Goal: Task Accomplishment & Management: Manage account settings

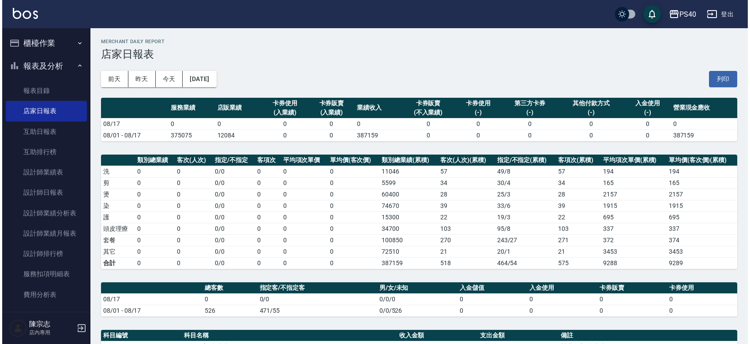
scroll to position [89, 0]
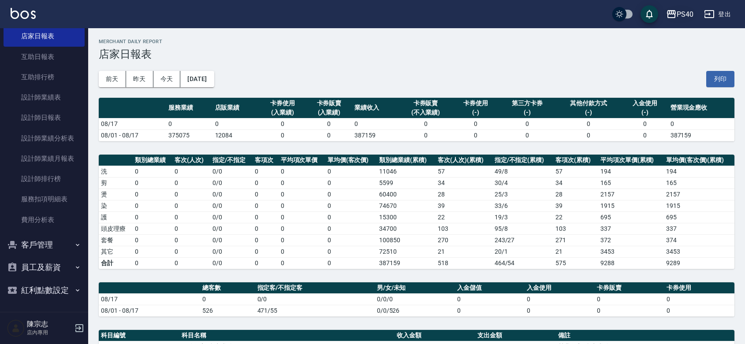
click at [684, 12] on div "PS40" at bounding box center [685, 14] width 17 height 11
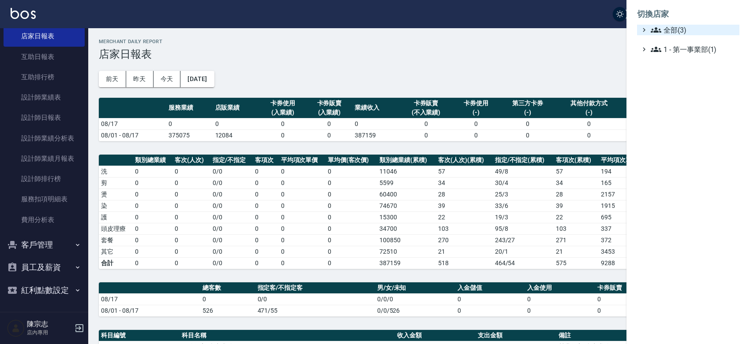
click at [689, 33] on span "全部(3)" at bounding box center [693, 30] width 85 height 11
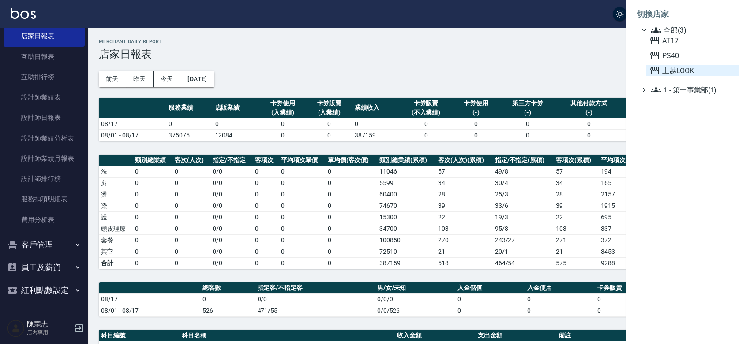
click at [697, 76] on span "上越LOOK" at bounding box center [692, 70] width 86 height 11
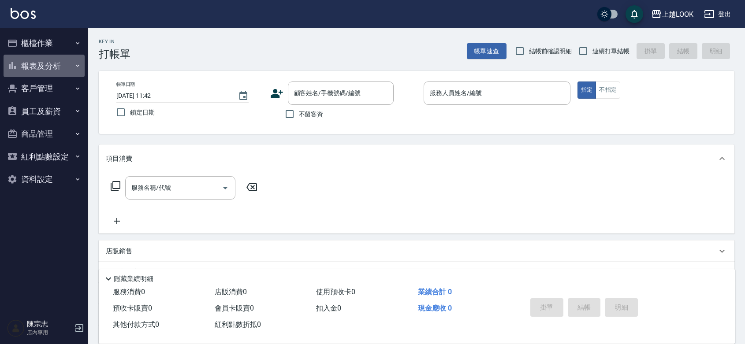
click at [60, 69] on button "報表及分析" at bounding box center [44, 66] width 81 height 23
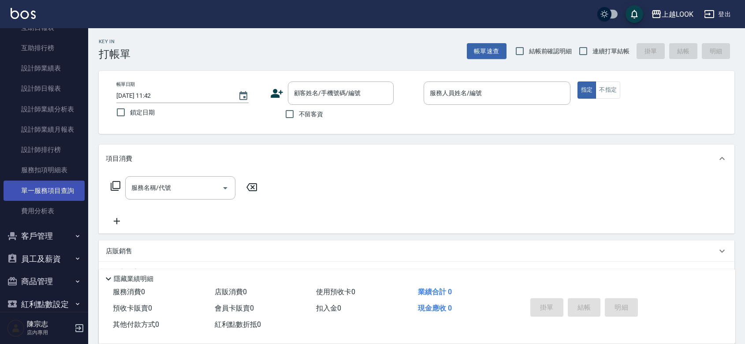
scroll to position [128, 0]
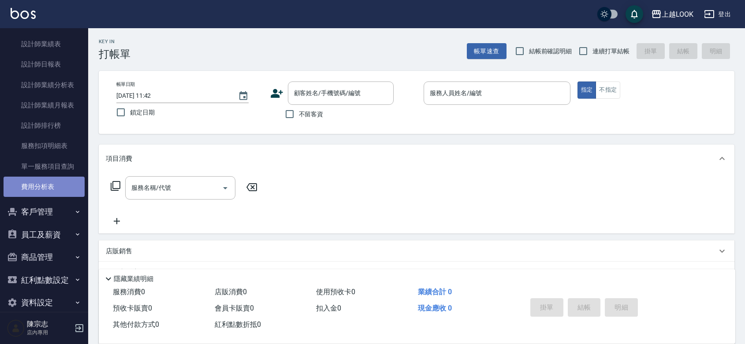
click at [53, 187] on link "費用分析表" at bounding box center [44, 187] width 81 height 20
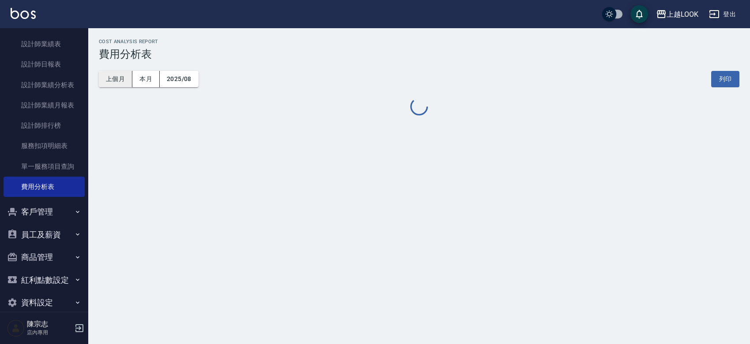
click at [114, 76] on button "上個月" at bounding box center [116, 79] width 34 height 16
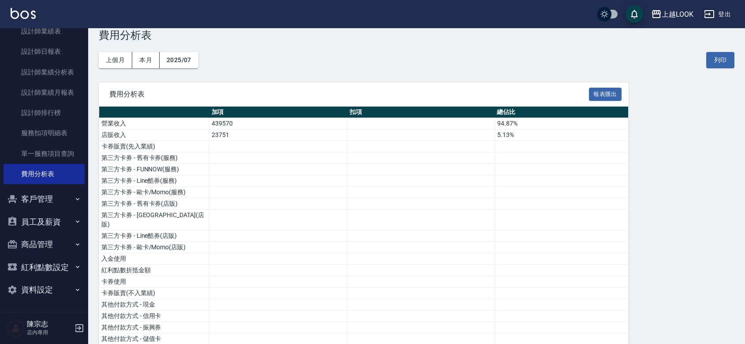
scroll to position [155, 0]
click at [40, 284] on button "資料設定" at bounding box center [44, 290] width 81 height 23
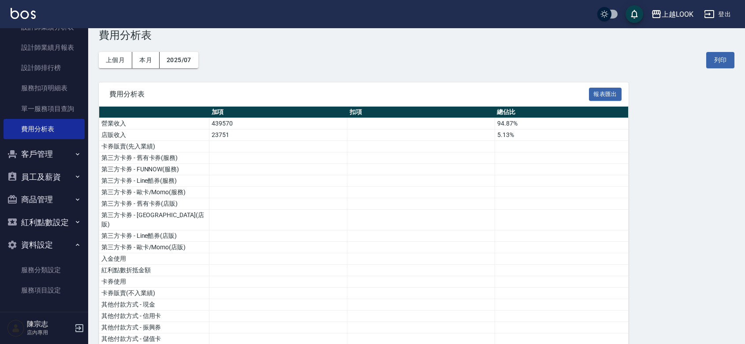
scroll to position [203, 0]
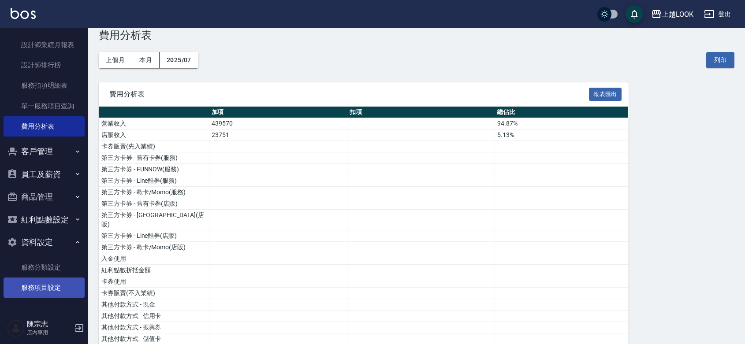
click at [33, 289] on link "服務項目設定" at bounding box center [44, 288] width 81 height 20
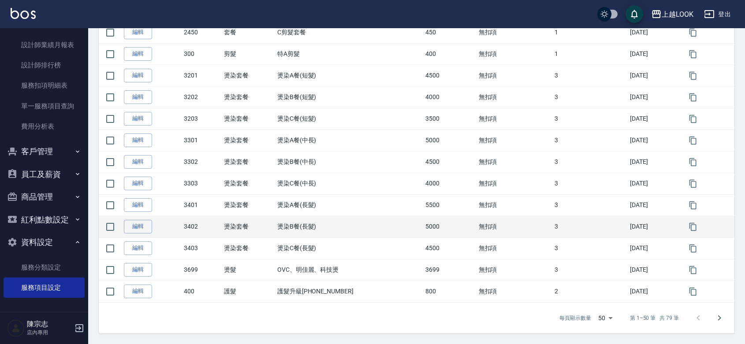
scroll to position [1099, 0]
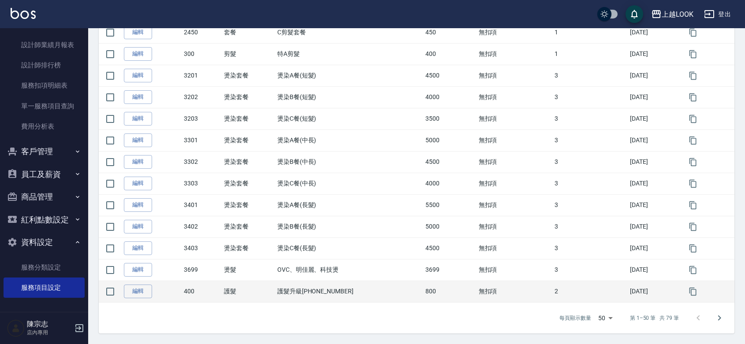
click at [311, 287] on td "護髮升級+800-1000" at bounding box center [349, 292] width 148 height 22
click at [310, 287] on td "護髮升級+800-1000" at bounding box center [349, 292] width 148 height 22
click at [297, 288] on td "護髮升級+800-1000" at bounding box center [349, 292] width 148 height 22
click at [296, 288] on td "護髮升級+800-1000" at bounding box center [349, 292] width 148 height 22
click at [296, 285] on td "護髮升級+800-1000" at bounding box center [349, 292] width 148 height 22
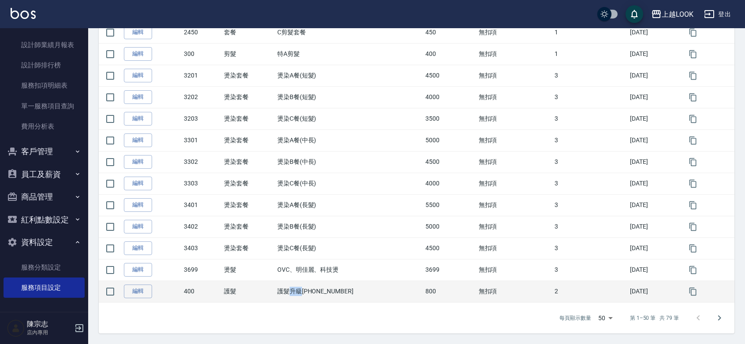
click at [296, 285] on td "護髮升級+800-1000" at bounding box center [349, 292] width 148 height 22
click at [296, 283] on td "護髮升級+800-1000" at bounding box center [349, 292] width 148 height 22
click at [293, 285] on td "護髮升級+800-1000" at bounding box center [349, 292] width 148 height 22
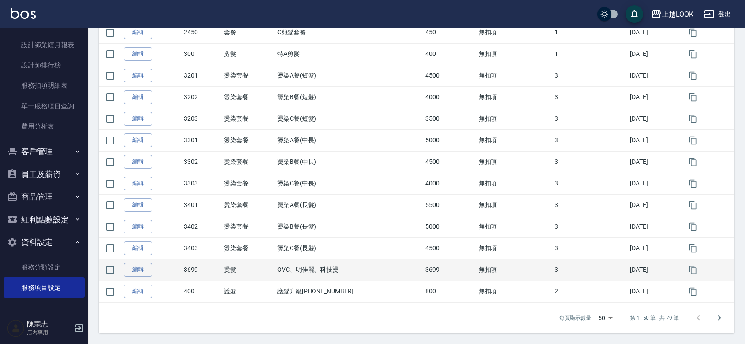
drag, startPoint x: 308, startPoint y: 266, endPoint x: 321, endPoint y: 266, distance: 13.2
click at [309, 263] on td "OVC、明佳麗、科技燙" at bounding box center [349, 270] width 148 height 22
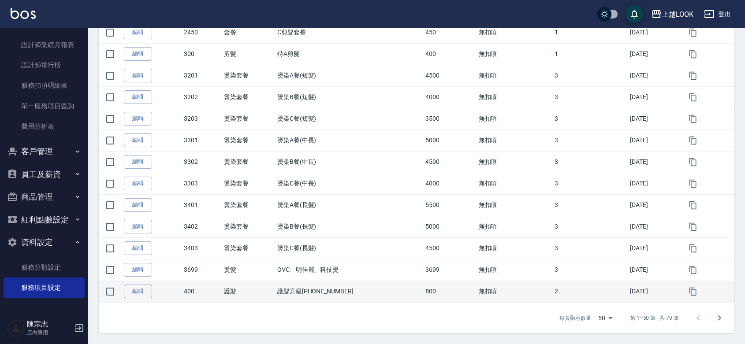
click at [318, 287] on td "護髮升級+800-1000" at bounding box center [349, 292] width 148 height 22
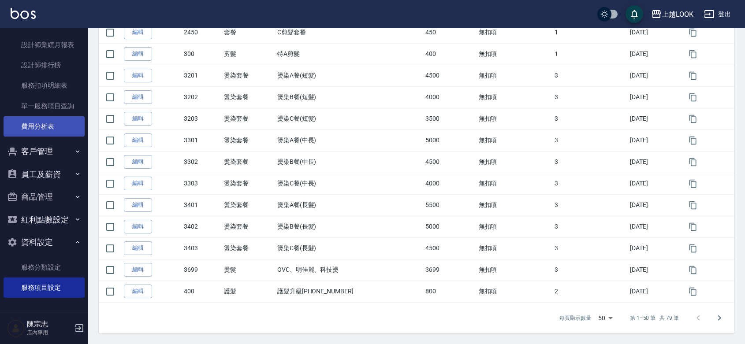
click at [28, 116] on link "費用分析表" at bounding box center [44, 126] width 81 height 20
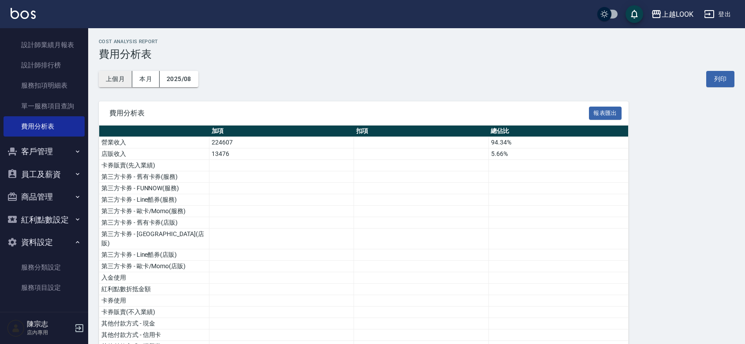
click at [114, 82] on button "上個月" at bounding box center [116, 79] width 34 height 16
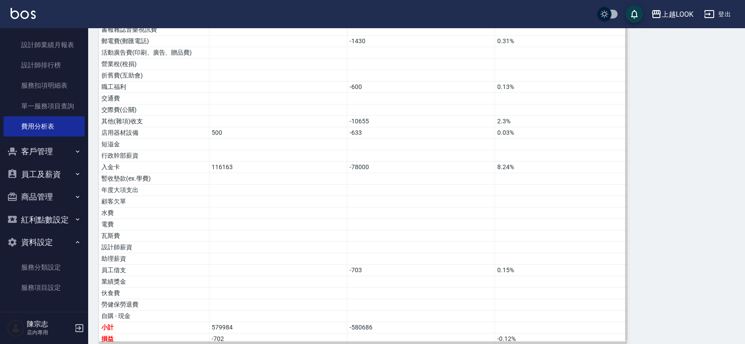
scroll to position [514, 0]
